Goal: Information Seeking & Learning: Learn about a topic

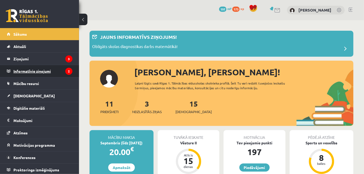
click at [47, 71] on legend "Informatīvie ziņojumi 2" at bounding box center [42, 71] width 59 height 12
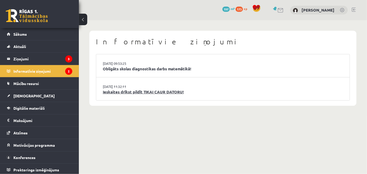
click at [130, 93] on link "Ieskaites drīkst pildīt TIKAI CAUR DATORU!" at bounding box center [223, 92] width 240 height 6
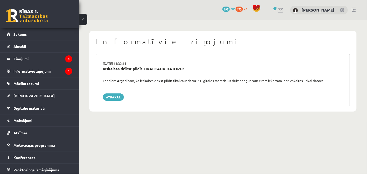
click at [112, 88] on div "[DATE] 11:32:11 Ieskaites drīkst pildīt TIKAI CAUR DATORU! Labdien! Atgādinām, …" at bounding box center [223, 80] width 254 height 52
click at [113, 93] on div "[DATE] 11:32:11 Ieskaites drīkst pildīt TIKAI CAUR DATORU! Labdien! Atgādinām, …" at bounding box center [223, 80] width 254 height 52
click at [113, 97] on link "Atpakaļ" at bounding box center [113, 97] width 21 height 7
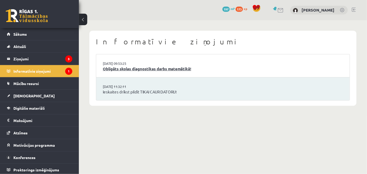
click at [131, 70] on link "Obligāts skolas diagnostikas darbs matemātikā!" at bounding box center [223, 69] width 240 height 6
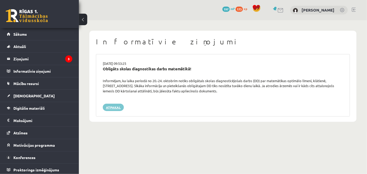
click at [106, 108] on link "Atpakaļ" at bounding box center [113, 107] width 21 height 7
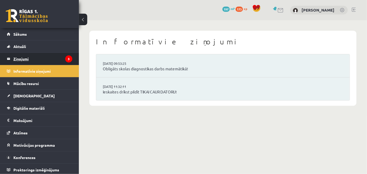
click at [31, 57] on legend "Ziņojumi 3" at bounding box center [42, 59] width 59 height 12
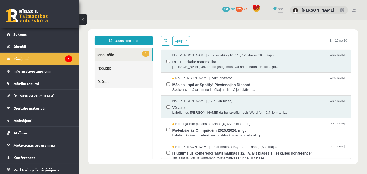
click at [112, 55] on link "3 Ienākošie" at bounding box center [122, 54] width 57 height 13
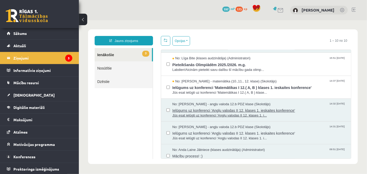
scroll to position [72, 0]
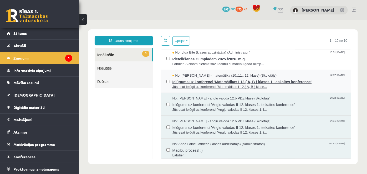
click at [181, 84] on span "Jūs esat ielūgti uz konferenci 'Matemātikas I 12.( A, B ) klase..." at bounding box center [259, 86] width 174 height 5
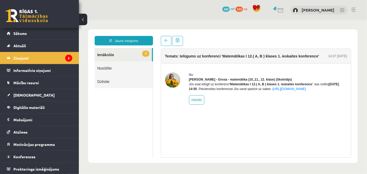
scroll to position [0, 0]
click at [166, 39] on span at bounding box center [166, 40] width 4 height 4
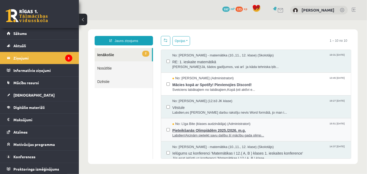
click at [190, 129] on span "Pieteikšanās Olimpiādēm 2025./2026. m.g." at bounding box center [259, 130] width 174 height 7
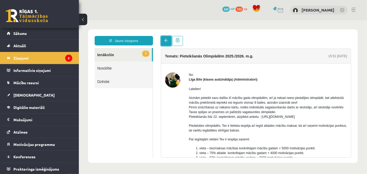
click at [165, 39] on span at bounding box center [166, 40] width 4 height 4
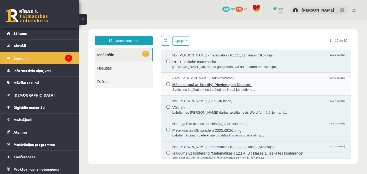
click at [184, 76] on span "No: Ivo Čapiņš (Administratori)" at bounding box center [203, 78] width 62 height 5
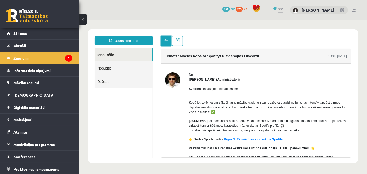
click at [165, 42] on span at bounding box center [166, 40] width 4 height 4
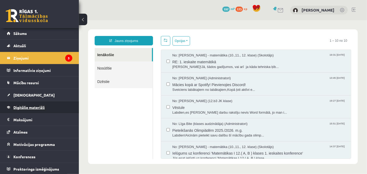
click at [34, 109] on link "Digitālie materiāli" at bounding box center [39, 108] width 65 height 12
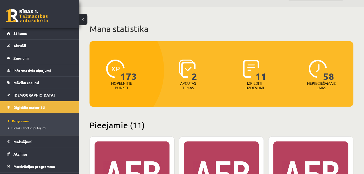
scroll to position [24, 0]
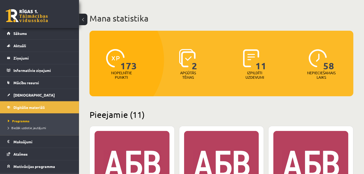
click at [197, 69] on div "2 Apgūtās tēmas" at bounding box center [188, 65] width 64 height 36
click at [196, 69] on span "2" at bounding box center [195, 60] width 6 height 22
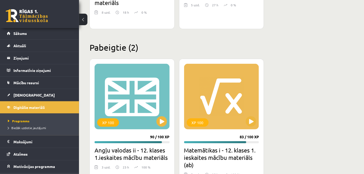
scroll to position [803, 0]
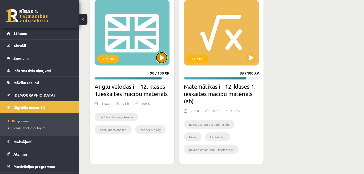
click at [162, 61] on button at bounding box center [161, 58] width 11 height 11
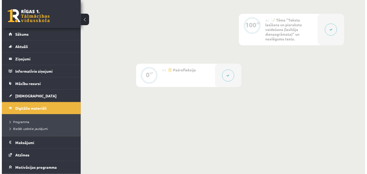
scroll to position [180, 0]
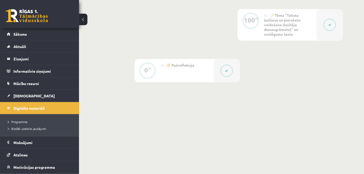
click at [226, 72] on icon at bounding box center [226, 70] width 3 height 3
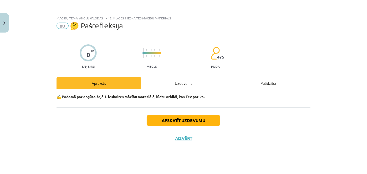
click at [184, 85] on div "Uzdevums" at bounding box center [183, 83] width 85 height 12
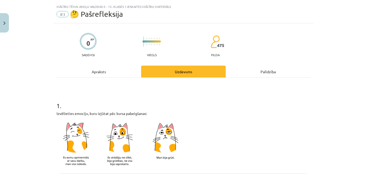
scroll to position [0, 0]
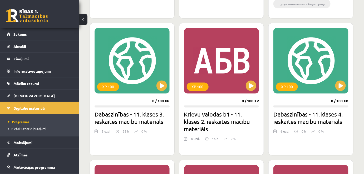
scroll to position [277, 0]
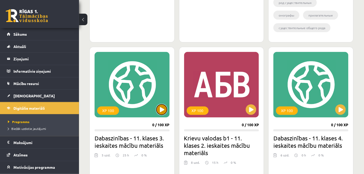
click at [162, 109] on button at bounding box center [161, 110] width 11 height 11
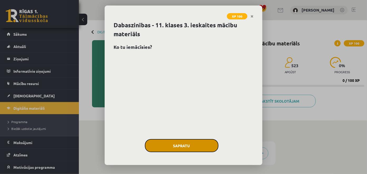
click at [198, 142] on button "Sapratu" at bounding box center [182, 145] width 74 height 13
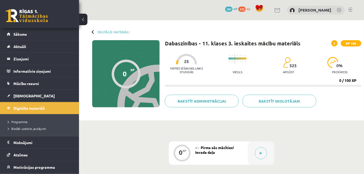
click at [92, 32] on div "Digitālie materiāli 0 XP XP 100 0 / 100 XP Dabaszinības - 11. klases 3. ieskait…" at bounding box center [221, 70] width 285 height 100
click at [93, 31] on div at bounding box center [94, 32] width 4 height 4
click at [93, 32] on div at bounding box center [94, 32] width 4 height 4
click at [34, 108] on span "Digitālie materiāli" at bounding box center [28, 108] width 31 height 5
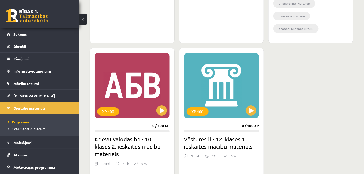
scroll to position [612, 0]
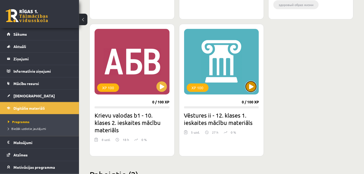
click at [251, 90] on button at bounding box center [250, 87] width 11 height 11
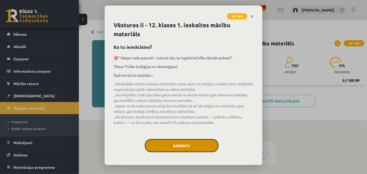
click at [168, 144] on button "Sapratu" at bounding box center [182, 145] width 74 height 13
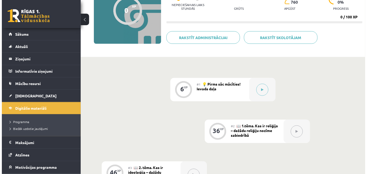
scroll to position [72, 0]
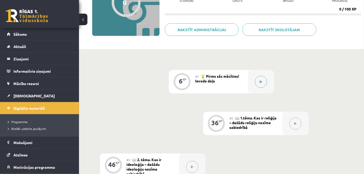
click at [261, 82] on icon at bounding box center [261, 81] width 2 height 3
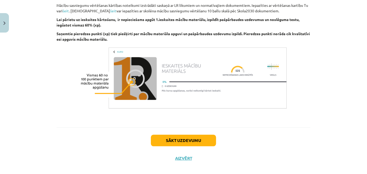
scroll to position [512, 0]
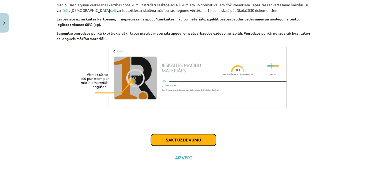
click at [183, 134] on button "Sākt uzdevumu" at bounding box center [183, 140] width 65 height 12
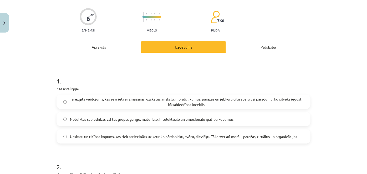
scroll to position [48, 0]
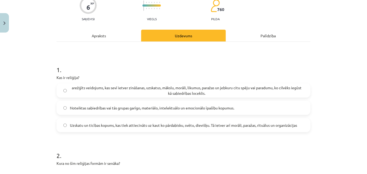
click at [95, 34] on div "Apraksts" at bounding box center [99, 36] width 85 height 12
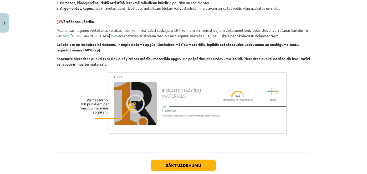
scroll to position [512, 0]
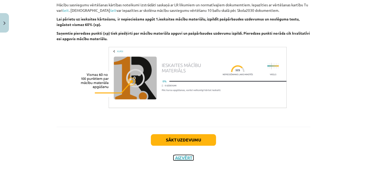
click at [182, 155] on button "Aizvērt" at bounding box center [184, 157] width 20 height 5
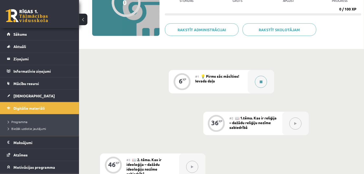
click at [261, 82] on icon at bounding box center [260, 81] width 3 height 3
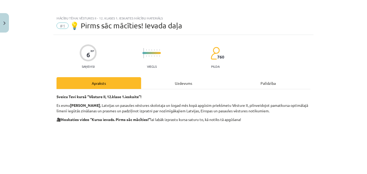
click at [177, 82] on div "Uzdevums" at bounding box center [183, 83] width 85 height 12
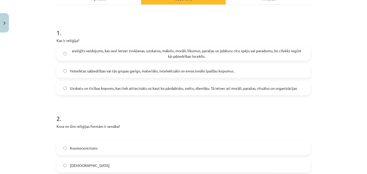
scroll to position [0, 0]
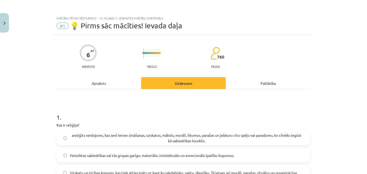
click at [119, 87] on div "Apraksts" at bounding box center [99, 83] width 85 height 12
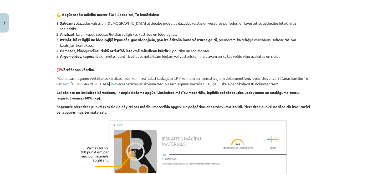
scroll to position [512, 0]
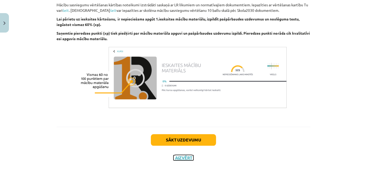
click at [182, 155] on button "Aizvērt" at bounding box center [184, 157] width 20 height 5
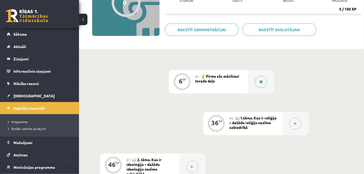
click at [263, 84] on button at bounding box center [261, 82] width 12 height 12
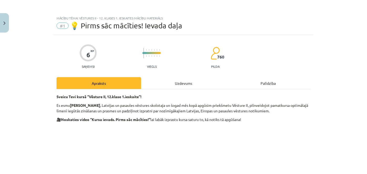
click at [189, 82] on div "Uzdevums" at bounding box center [183, 83] width 85 height 12
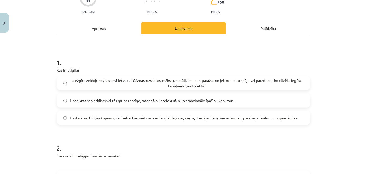
scroll to position [36, 0]
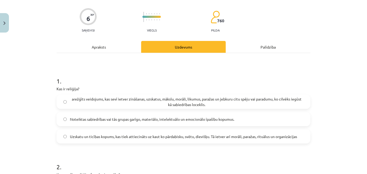
click at [115, 140] on label "Uzskatu un ticības kopums, kas tiek attiecināts uz kaut ko pārdabisku, svētu, d…" at bounding box center [183, 136] width 253 height 13
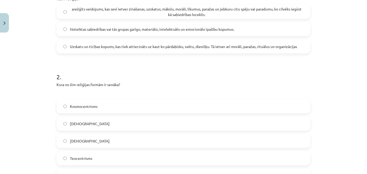
scroll to position [180, 0]
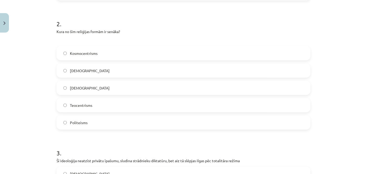
click at [84, 88] on span "[DEMOGRAPHIC_DATA]" at bounding box center [90, 88] width 40 height 6
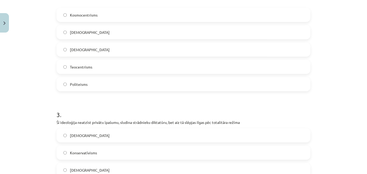
scroll to position [275, 0]
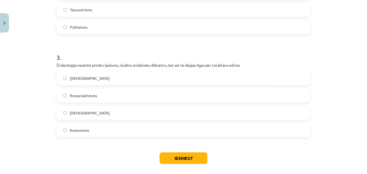
click at [73, 79] on span "[DEMOGRAPHIC_DATA]" at bounding box center [90, 79] width 40 height 6
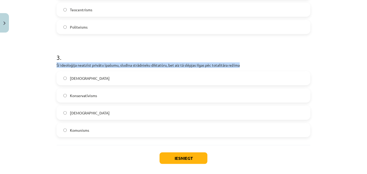
drag, startPoint x: 52, startPoint y: 64, endPoint x: 239, endPoint y: 65, distance: 186.8
copy p "Šī ideoloģija neatzīst privātu īpašumu, sludina strādnieku diktatūru, bet aiz t…"
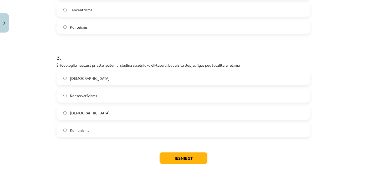
click at [84, 96] on span "Konservatīvisms" at bounding box center [83, 96] width 27 height 6
click at [84, 111] on span "[DEMOGRAPHIC_DATA]" at bounding box center [90, 113] width 40 height 6
click at [85, 129] on span "Komunisms" at bounding box center [79, 131] width 19 height 6
click at [169, 155] on button "Iesniegt" at bounding box center [184, 159] width 48 height 12
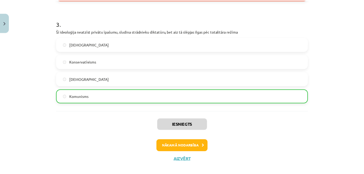
scroll to position [311, 0]
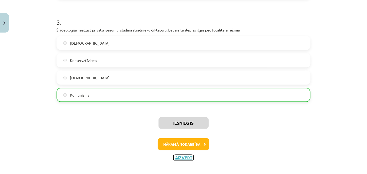
click at [181, 157] on button "Aizvērt" at bounding box center [184, 157] width 20 height 5
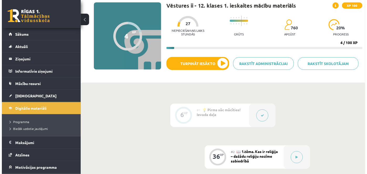
scroll to position [119, 0]
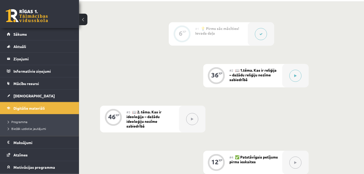
click at [265, 35] on button at bounding box center [261, 34] width 12 height 12
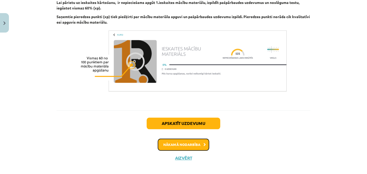
click at [191, 139] on button "Nākamā nodarbība" at bounding box center [184, 145] width 52 height 12
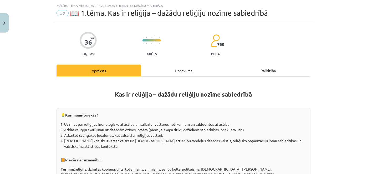
scroll to position [0, 0]
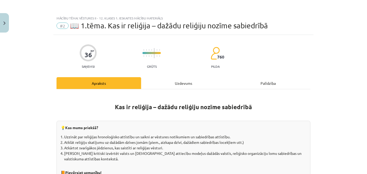
click at [174, 81] on div "Uzdevums" at bounding box center [183, 83] width 85 height 12
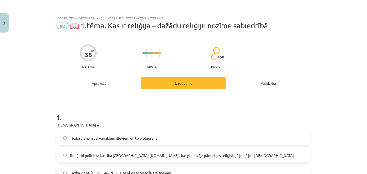
click at [106, 86] on div "Apraksts" at bounding box center [99, 83] width 85 height 12
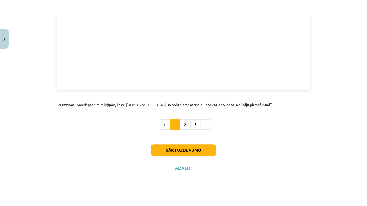
scroll to position [662, 0]
